Goal: Communication & Community: Ask a question

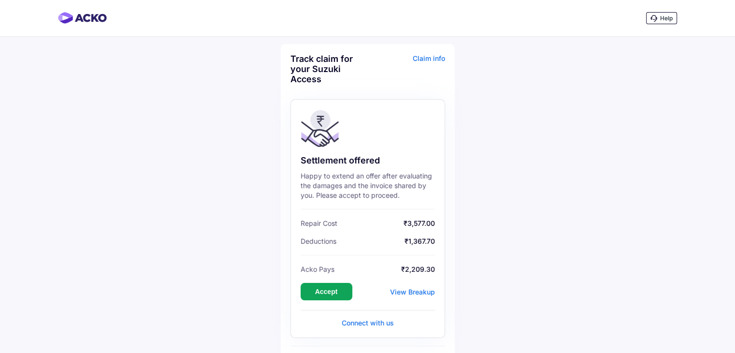
click at [443, 60] on div "Claim info" at bounding box center [407, 73] width 75 height 38
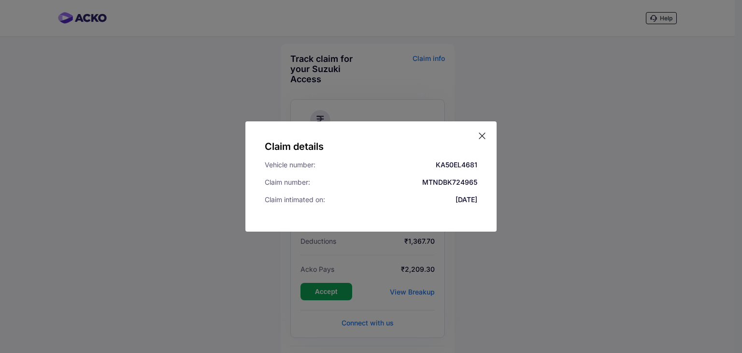
click at [483, 136] on icon at bounding box center [482, 136] width 6 height 6
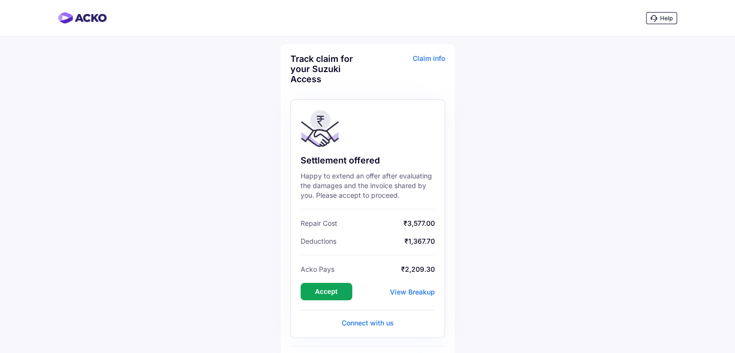
click at [660, 22] on span "Help" at bounding box center [666, 17] width 13 height 7
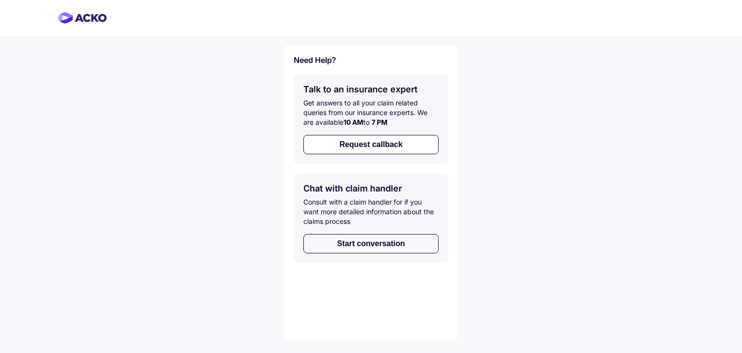
click at [407, 237] on button "Start conversation" at bounding box center [370, 243] width 135 height 19
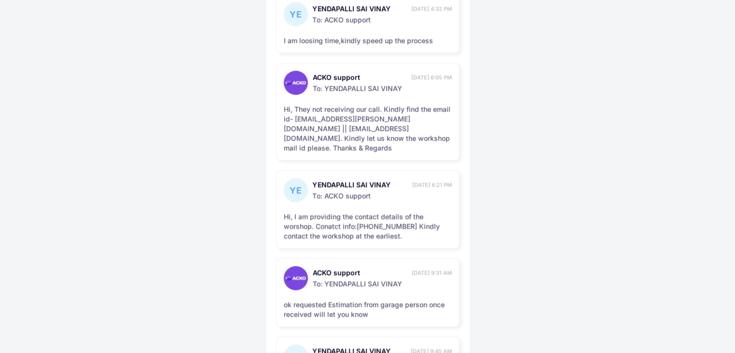
scroll to position [833, 0]
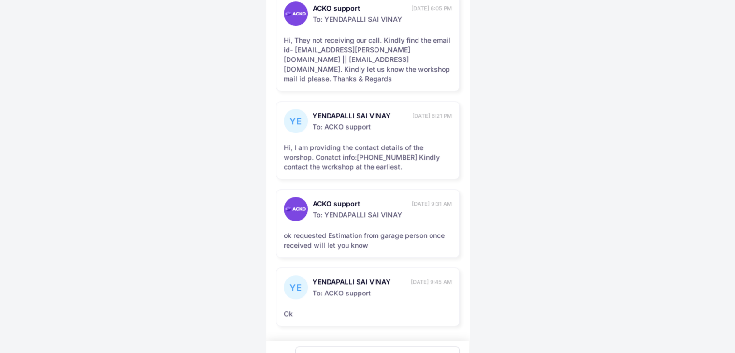
click at [394, 346] on div "Reply to ACKO support" at bounding box center [377, 357] width 164 height 23
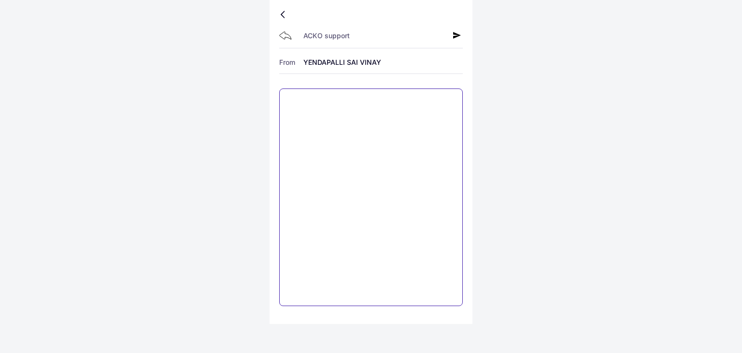
click at [361, 93] on textarea at bounding box center [371, 196] width 184 height 217
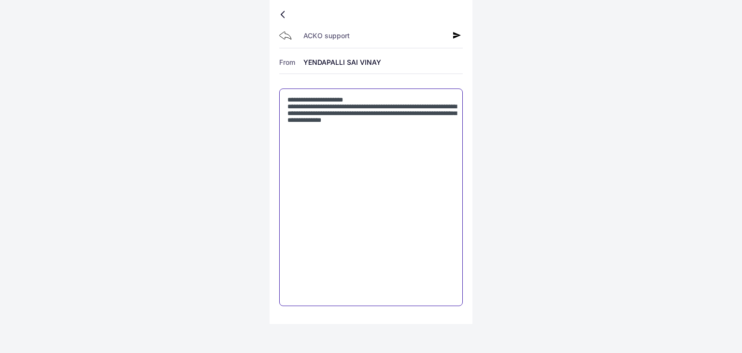
type textarea "**********"
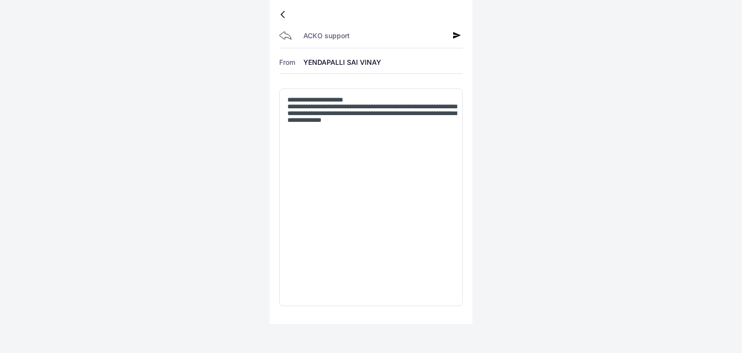
click at [452, 35] on div "ACKO support" at bounding box center [371, 36] width 184 height 24
click at [454, 34] on icon at bounding box center [457, 35] width 8 height 8
